Goal: Task Accomplishment & Management: Complete application form

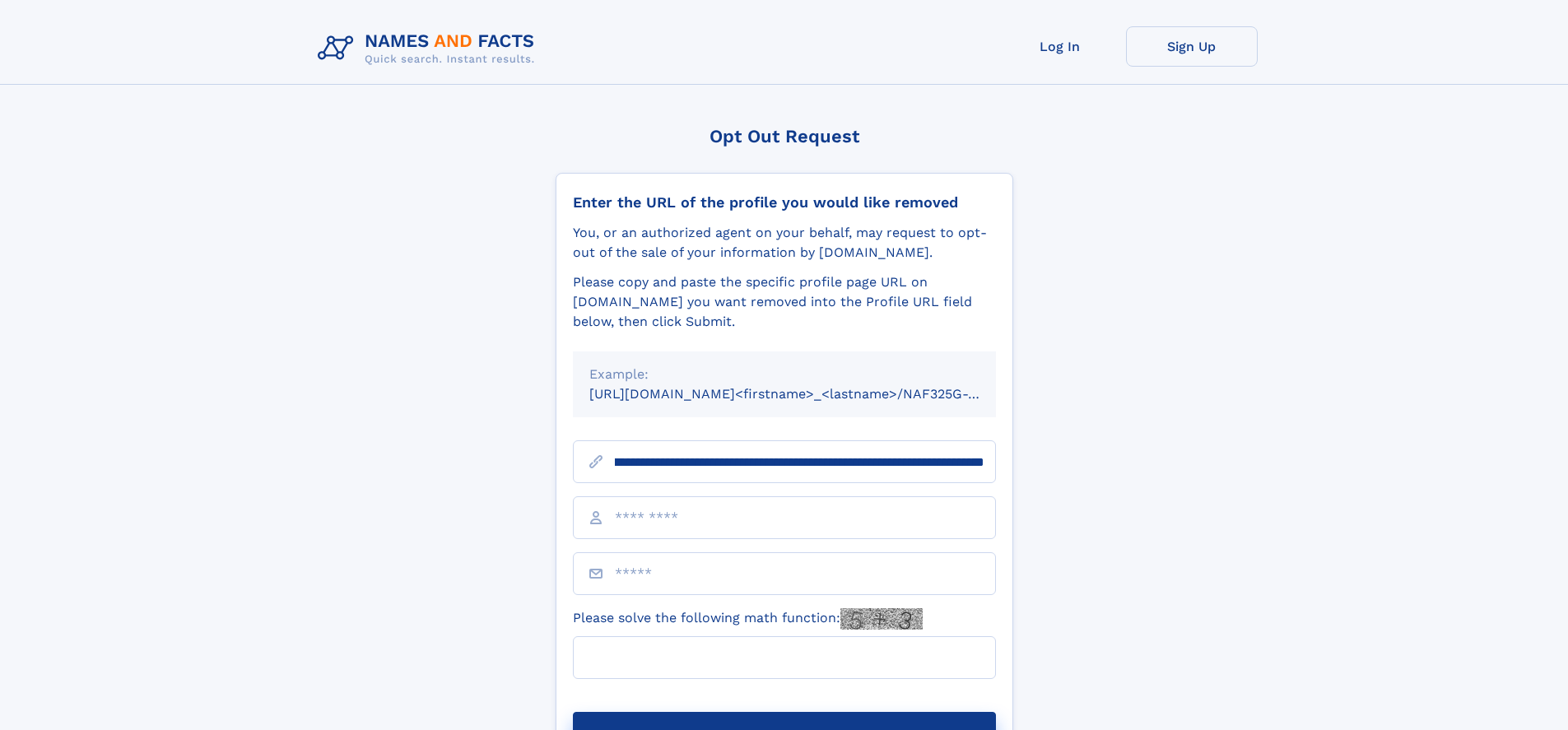
scroll to position [0, 182]
type input "**********"
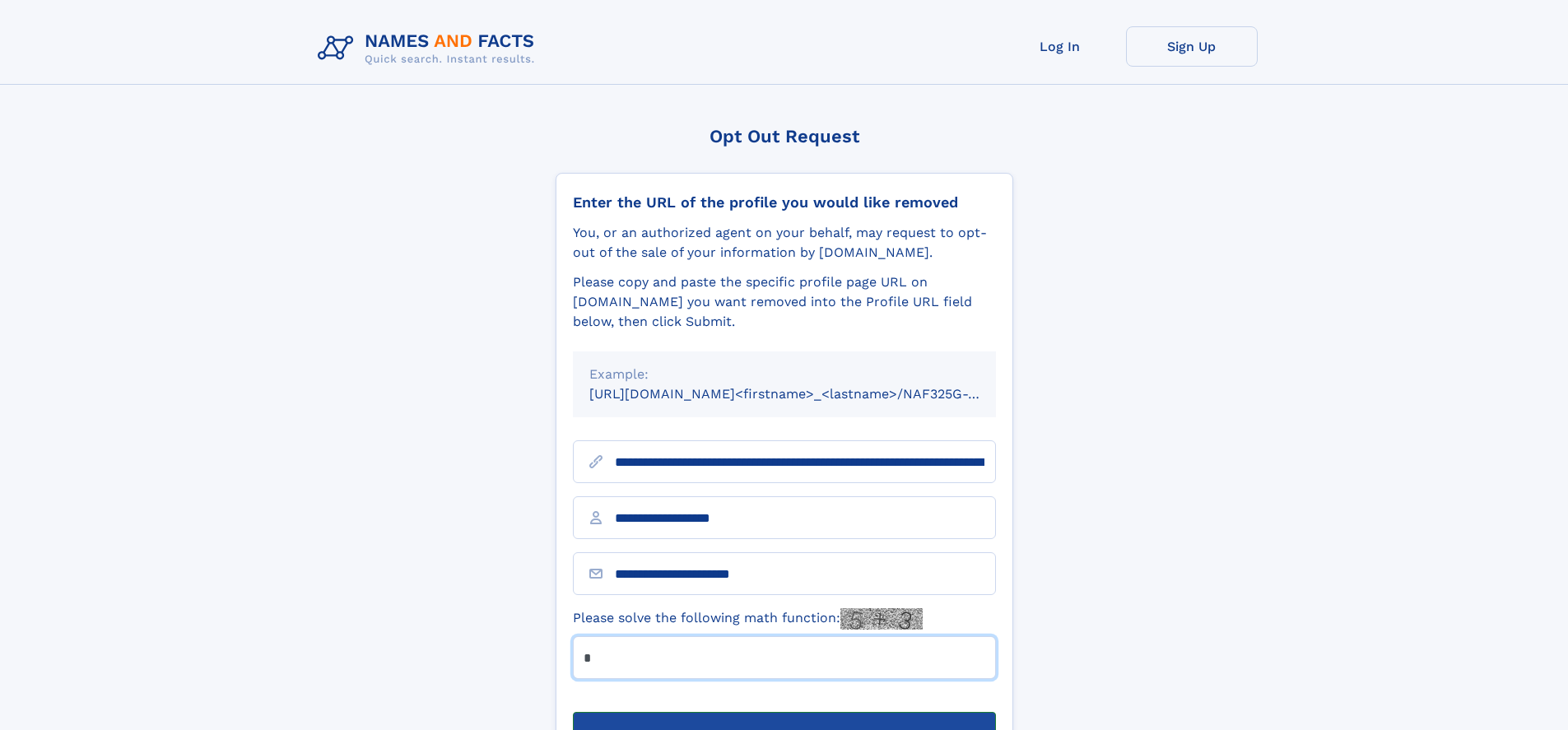
type input "*"
click at [784, 712] on button "Submit Opt Out Request" at bounding box center [784, 739] width 423 height 53
